Goal: Transaction & Acquisition: Purchase product/service

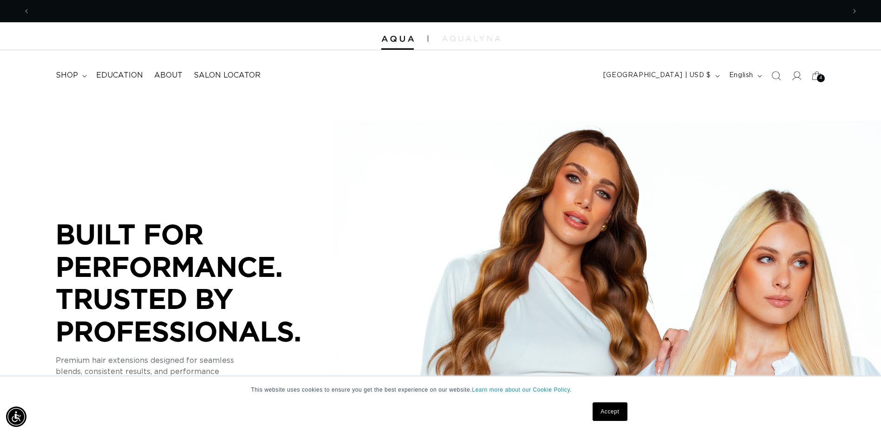
scroll to position [0, 815]
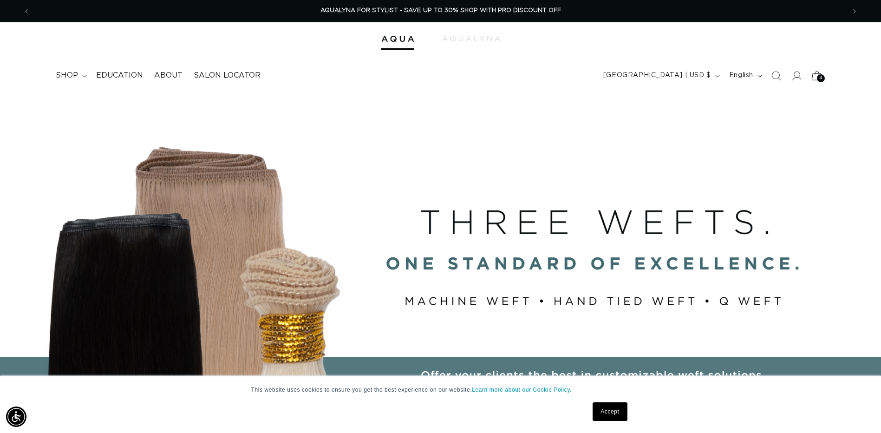
click at [812, 80] on icon at bounding box center [817, 76] width 22 height 22
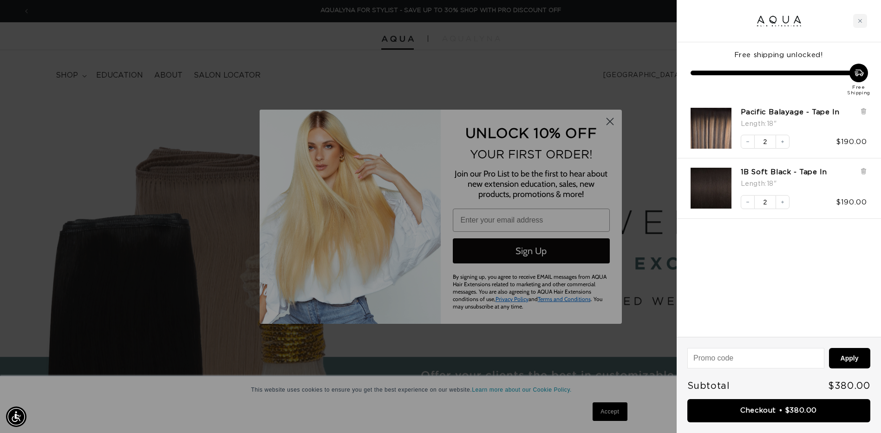
scroll to position [0, 1644]
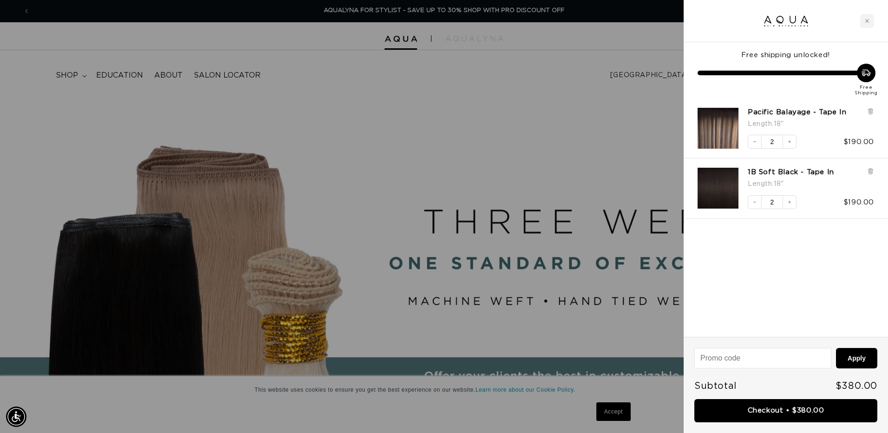
click at [615, 123] on div at bounding box center [444, 216] width 888 height 433
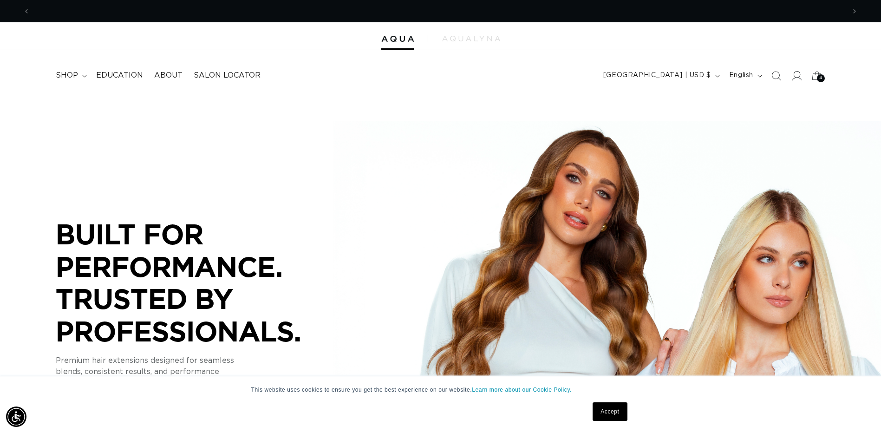
scroll to position [0, 815]
click at [797, 80] on icon at bounding box center [796, 76] width 10 height 10
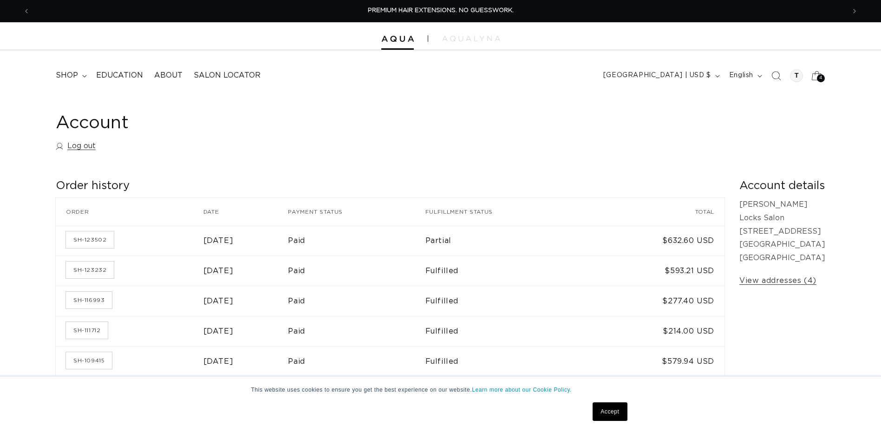
click at [818, 74] on icon at bounding box center [817, 76] width 22 height 22
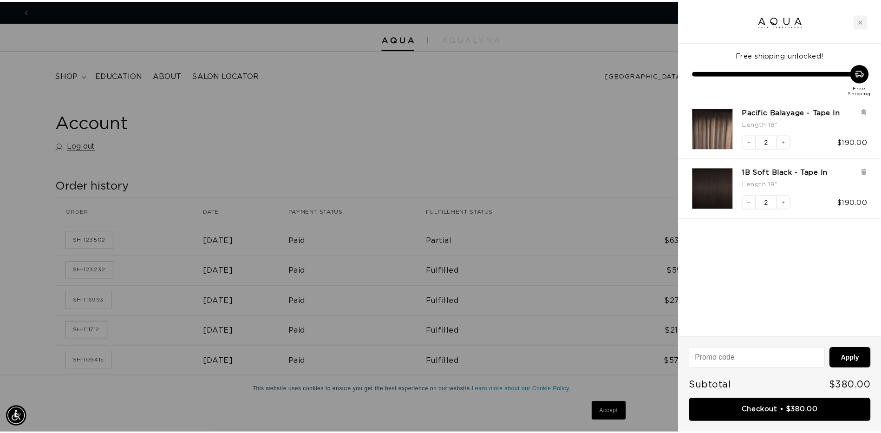
scroll to position [0, 1644]
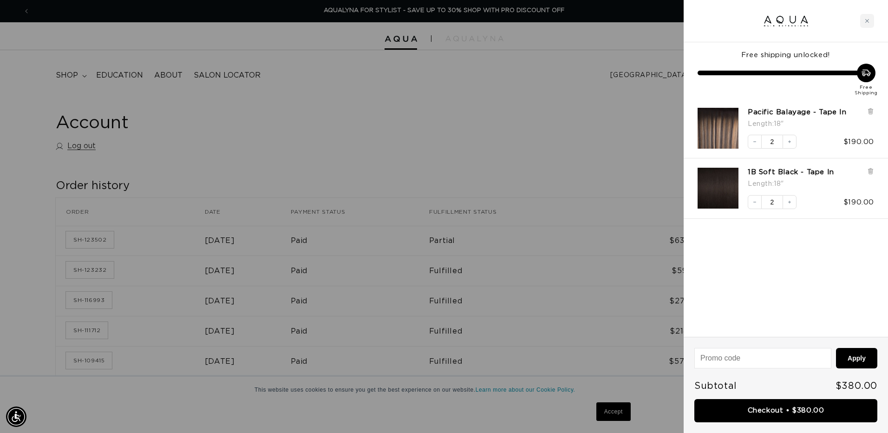
click at [444, 99] on div at bounding box center [444, 216] width 888 height 433
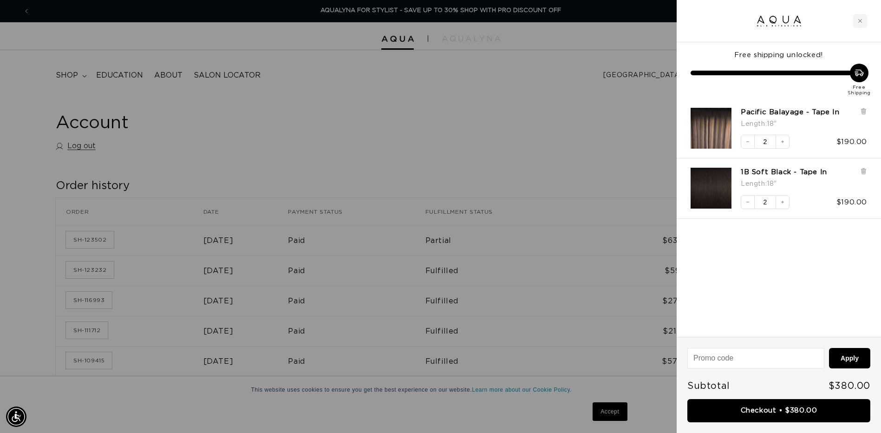
scroll to position [0, 1630]
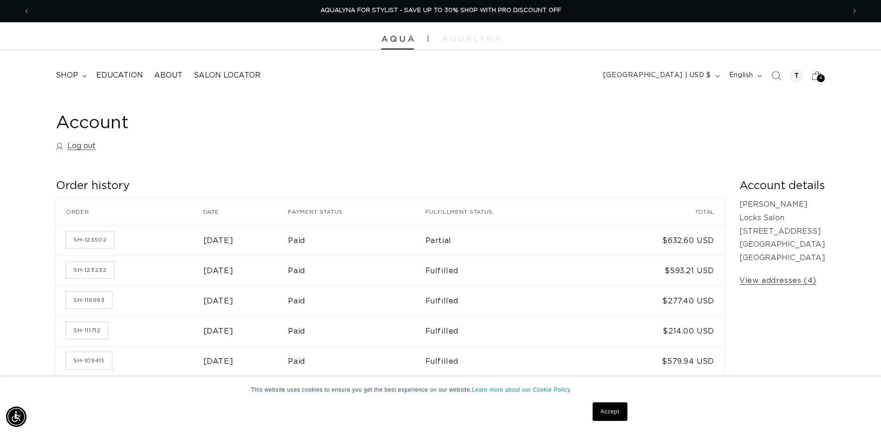
click at [397, 38] on img at bounding box center [397, 39] width 33 height 7
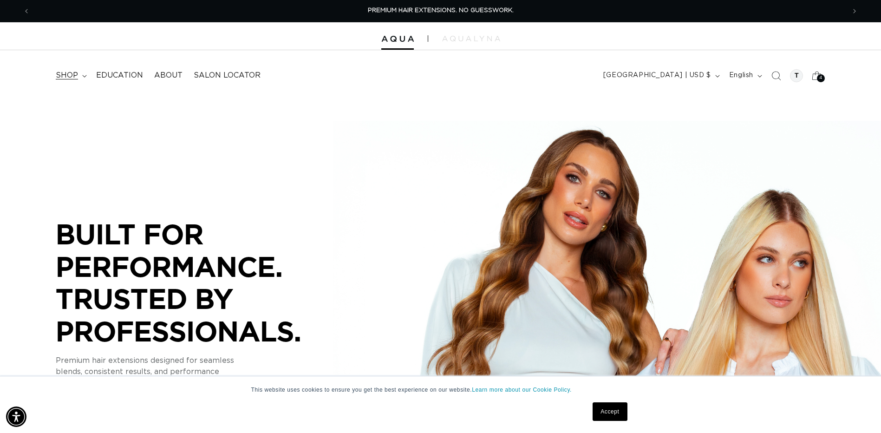
click at [75, 75] on span "shop" at bounding box center [67, 76] width 22 height 10
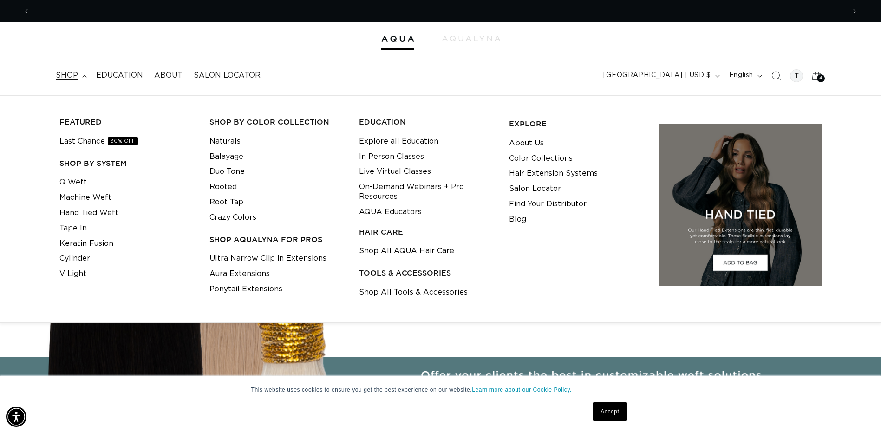
scroll to position [0, 1630]
click at [75, 229] on link "Tape In" at bounding box center [72, 228] width 27 height 15
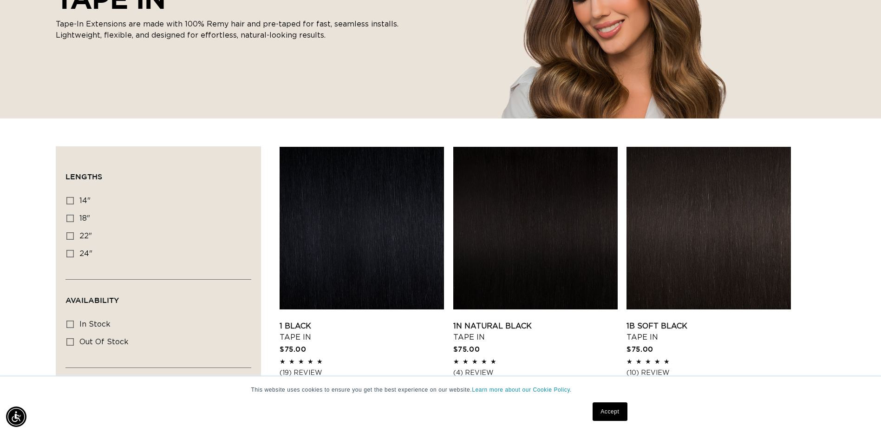
scroll to position [0, 815]
click at [70, 198] on icon at bounding box center [69, 200] width 7 height 7
click at [70, 198] on input "14" 14" (35 products)" at bounding box center [69, 200] width 7 height 7
checkbox input "true"
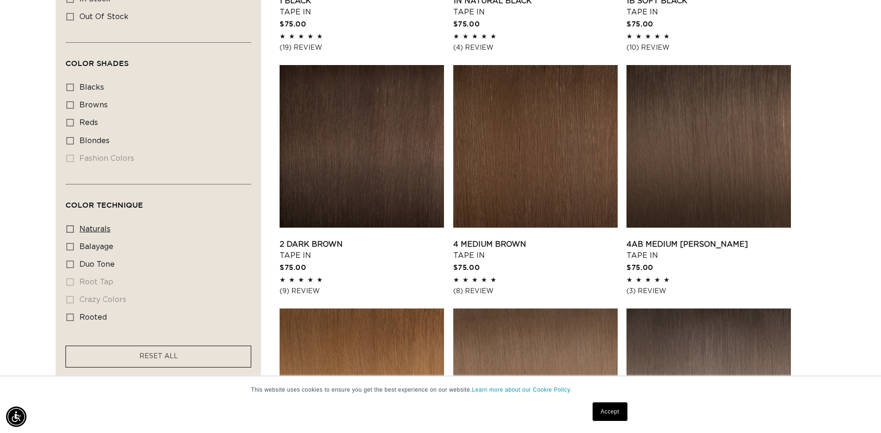
scroll to position [0, 815]
click at [69, 225] on icon at bounding box center [69, 228] width 7 height 7
click at [69, 225] on input "naturals naturals (20 products)" at bounding box center [69, 228] width 7 height 7
checkbox input "true"
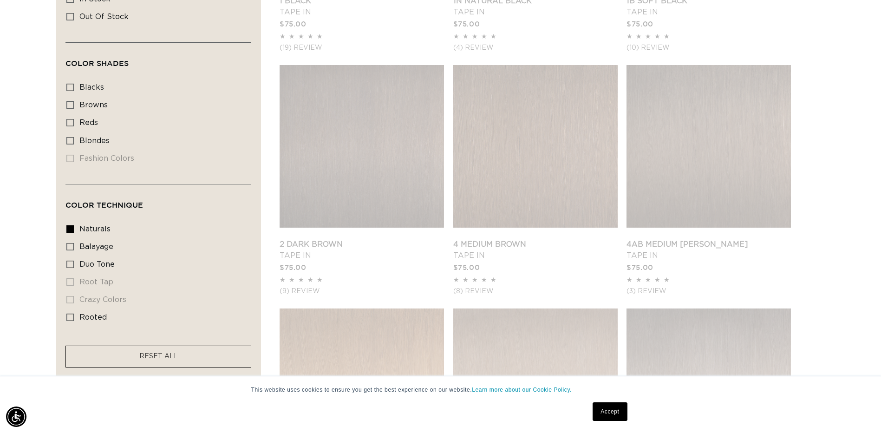
scroll to position [0, 1630]
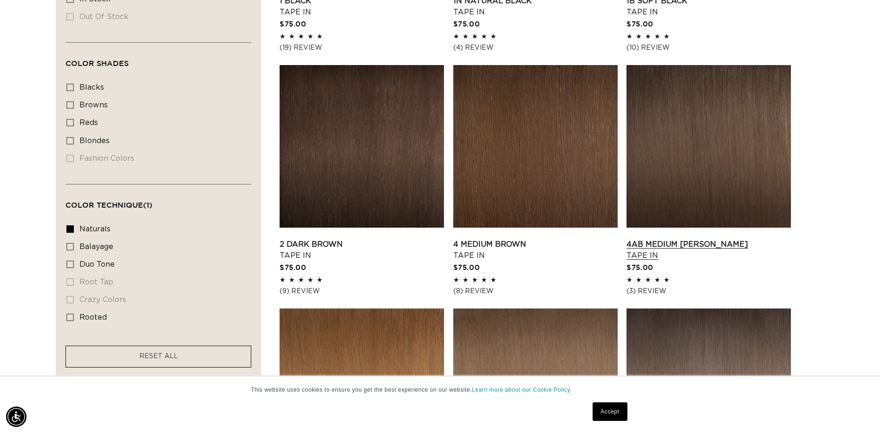
click at [721, 246] on link "4AB Medium Ash Brown Tape In" at bounding box center [708, 250] width 164 height 22
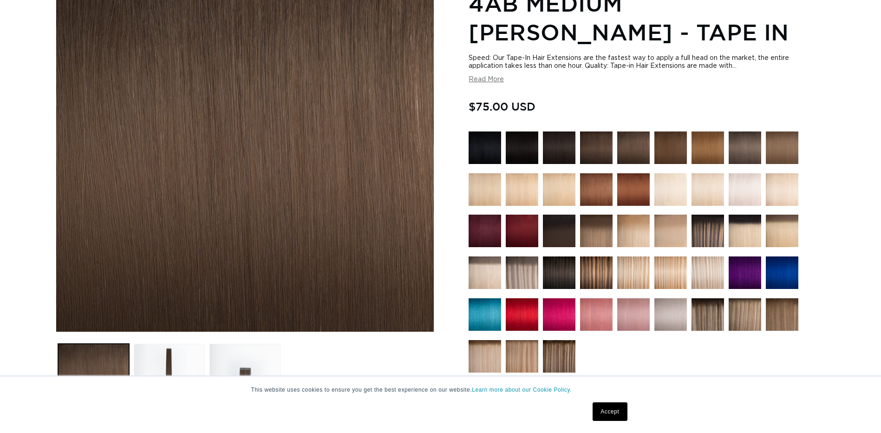
scroll to position [178, 0]
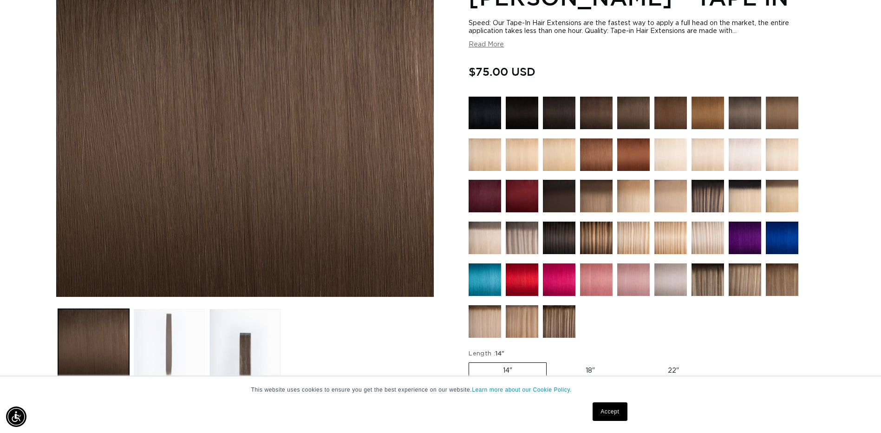
click at [156, 360] on button "Load image 2 in gallery view" at bounding box center [169, 344] width 71 height 71
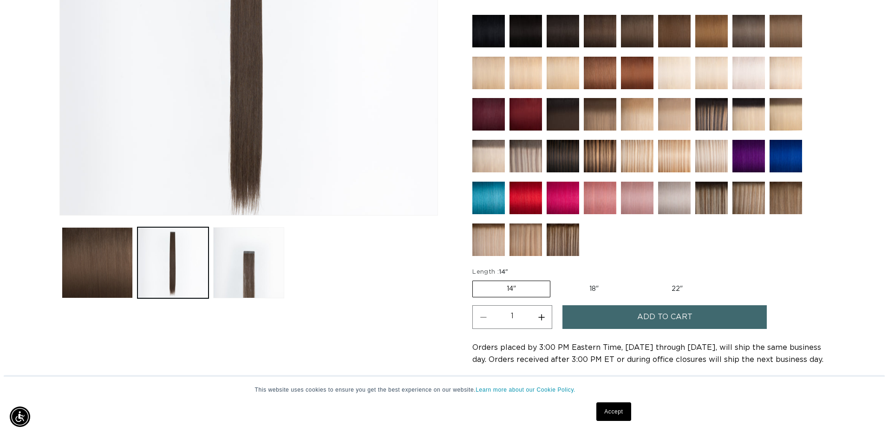
scroll to position [0, 1630]
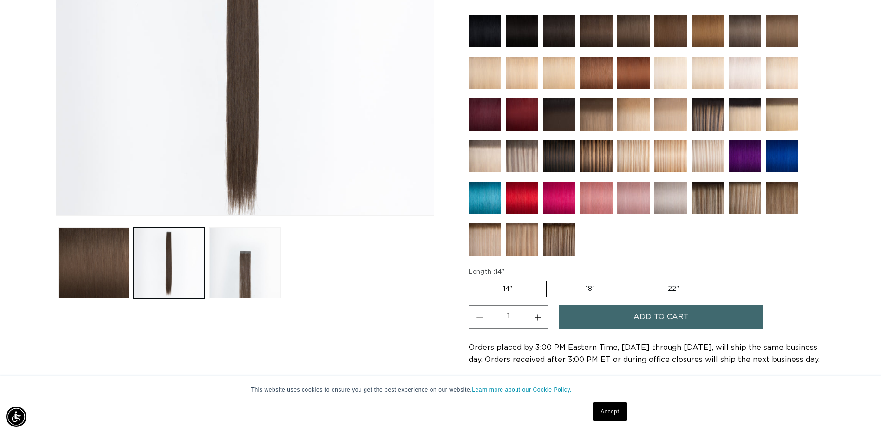
click at [637, 311] on span "Add to cart" at bounding box center [660, 317] width 55 height 24
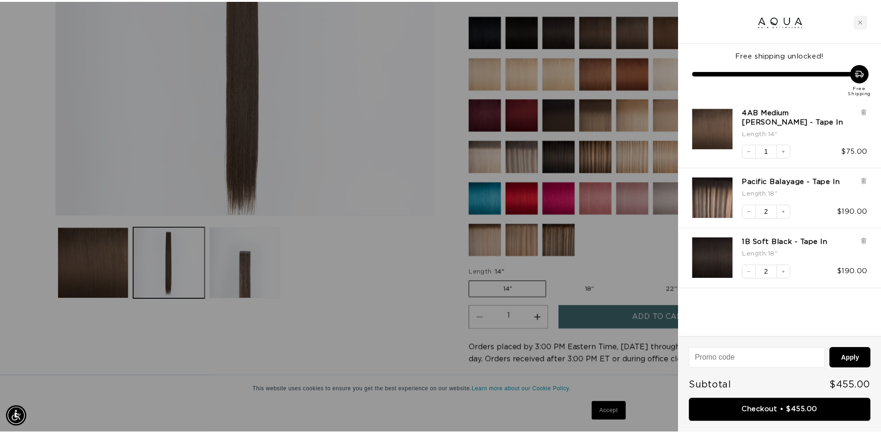
scroll to position [0, 0]
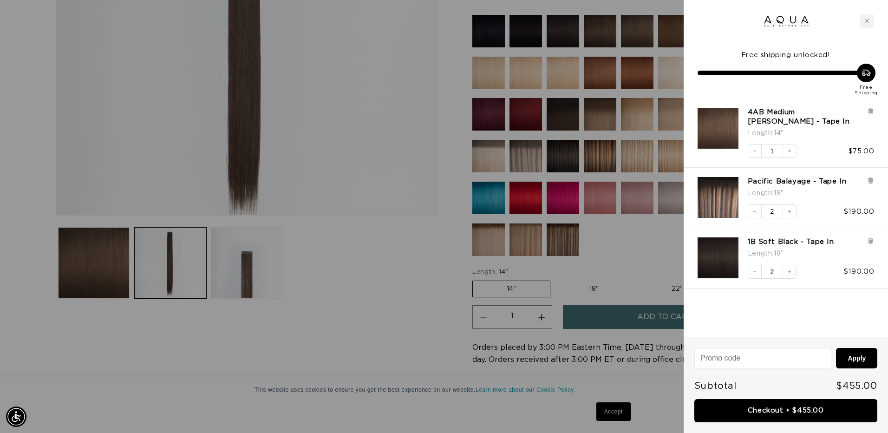
click at [445, 124] on div at bounding box center [444, 216] width 888 height 433
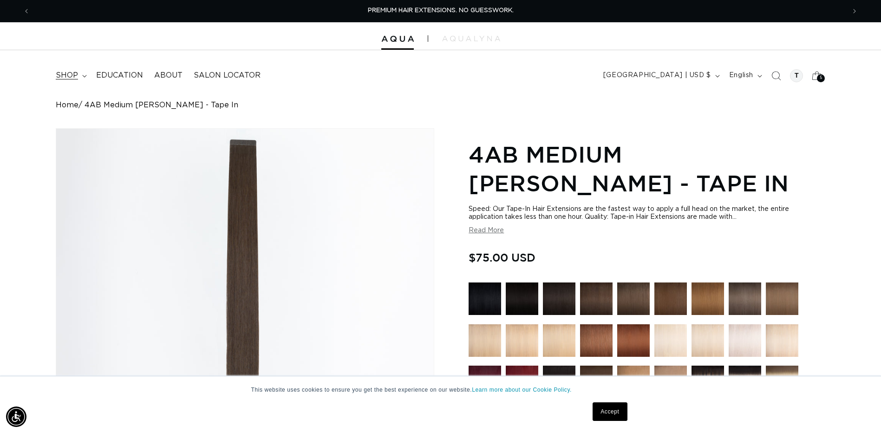
click at [78, 77] on summary "shop" at bounding box center [70, 75] width 40 height 21
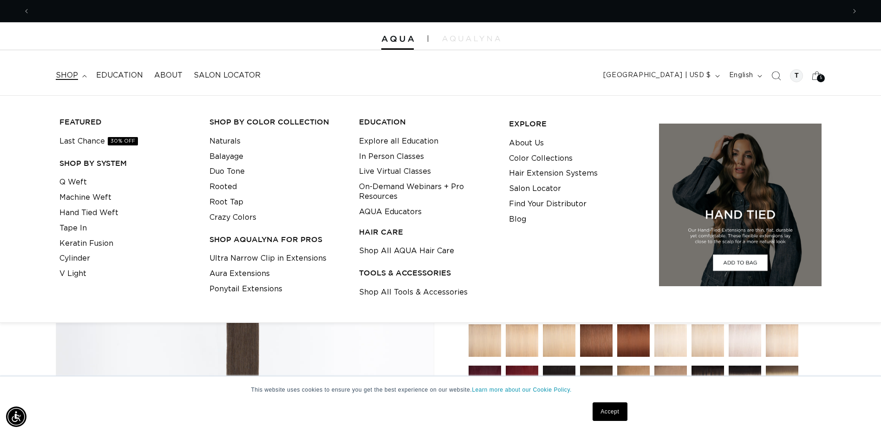
scroll to position [0, 815]
click at [62, 225] on link "Tape In" at bounding box center [72, 228] width 27 height 15
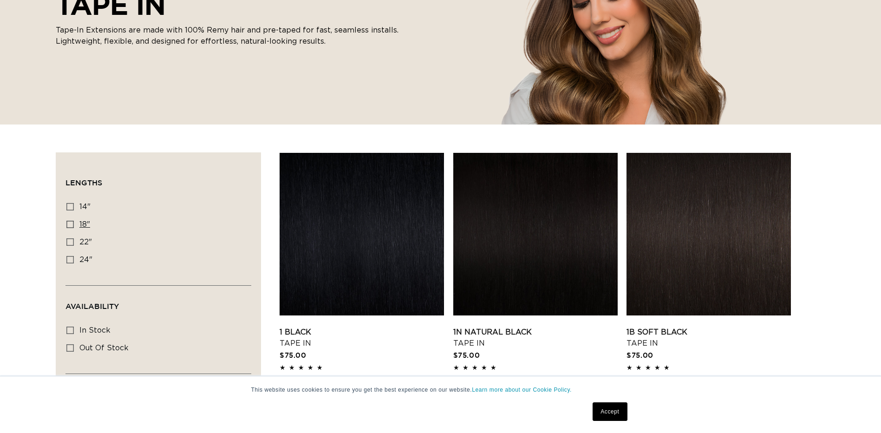
scroll to position [186, 0]
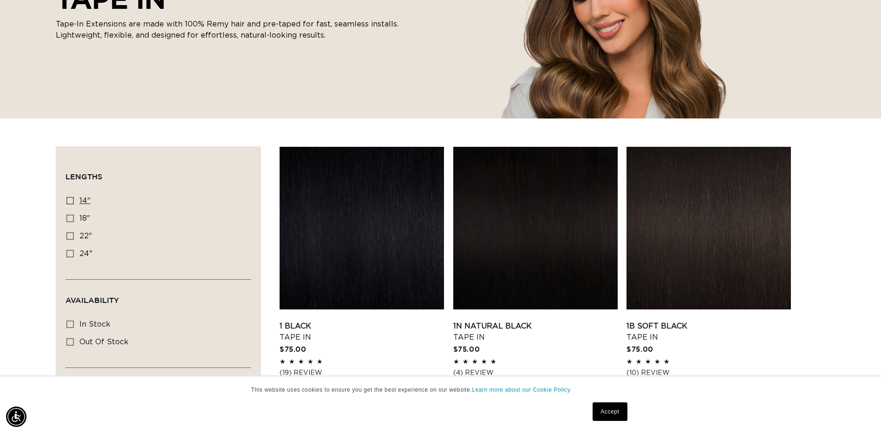
click at [68, 202] on icon at bounding box center [69, 200] width 7 height 7
click at [68, 202] on input "14" 14" (35 products)" at bounding box center [69, 200] width 7 height 7
checkbox input "true"
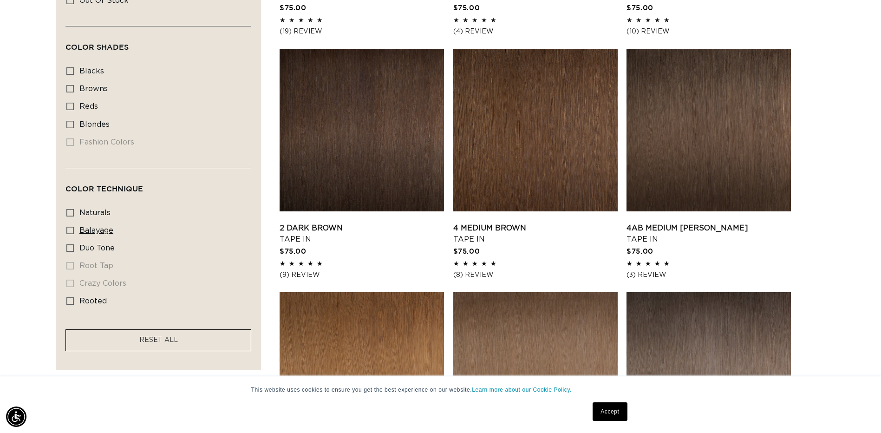
scroll to position [527, 0]
click at [70, 227] on icon at bounding box center [69, 229] width 7 height 7
click at [70, 227] on input "balayage balayage (6 products)" at bounding box center [69, 229] width 7 height 7
checkbox input "true"
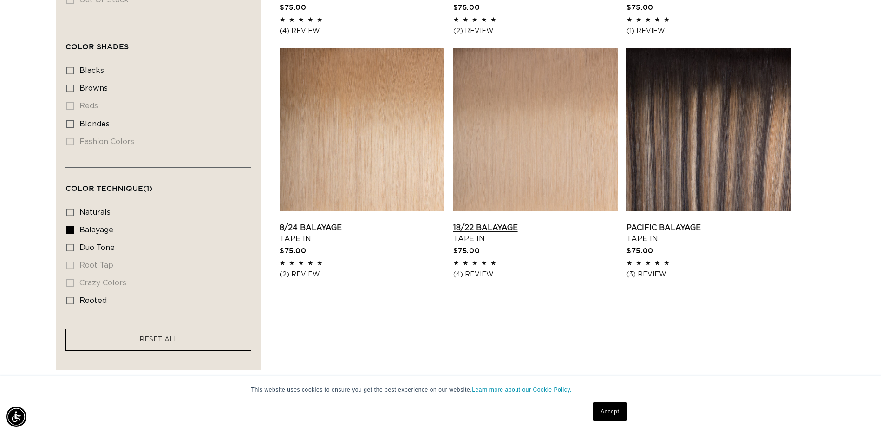
scroll to position [0, 815]
click at [470, 224] on link "18/22 Balayage Tape In" at bounding box center [535, 233] width 164 height 22
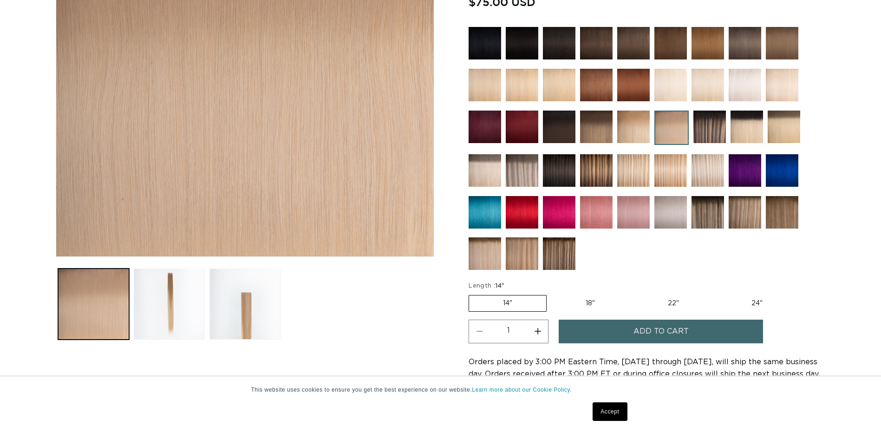
scroll to position [279, 0]
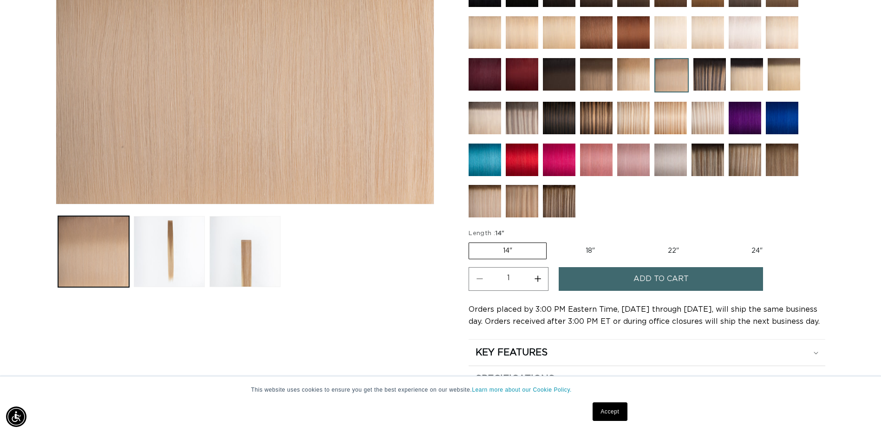
click at [539, 277] on button "Increase quantity for 18/22 Balayage - Tape In" at bounding box center [537, 279] width 21 height 24
type input "2"
click at [578, 280] on button "Add to cart" at bounding box center [661, 279] width 204 height 24
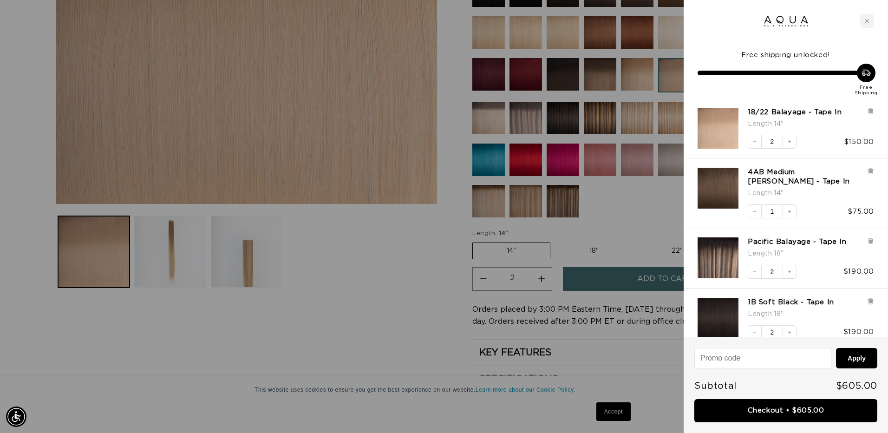
scroll to position [0, 822]
